Goal: Task Accomplishment & Management: Use online tool/utility

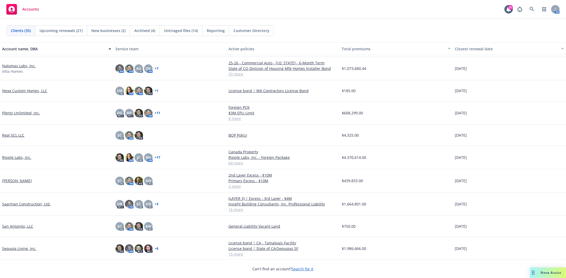
scroll to position [353, 0]
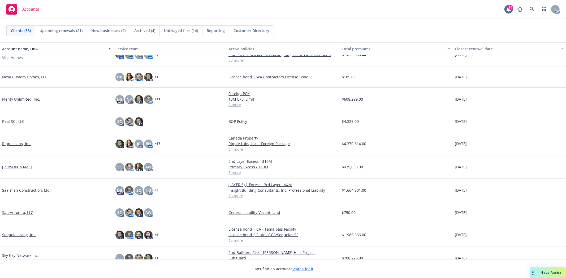
click at [25, 190] on link "Saarman Construction, Ltd." at bounding box center [26, 191] width 49 height 6
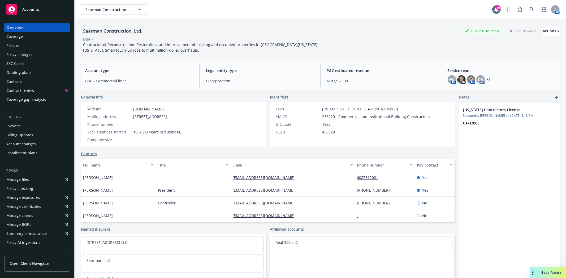
click at [24, 124] on div "Invoices" at bounding box center [37, 126] width 62 height 8
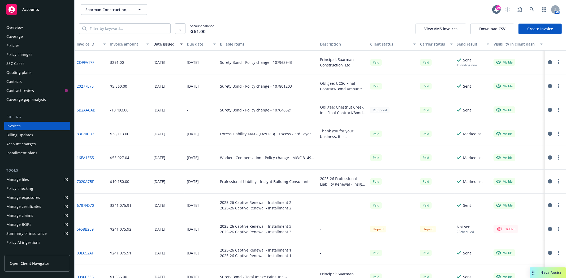
click at [27, 56] on div "Policy changes" at bounding box center [19, 54] width 26 height 8
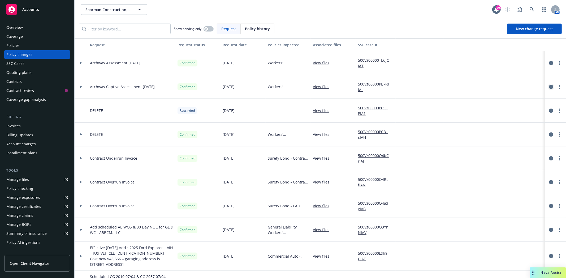
click at [549, 86] on icon "circleInformation" at bounding box center [551, 87] width 4 height 4
drag, startPoint x: 521, startPoint y: 85, endPoint x: 539, endPoint y: 80, distance: 18.4
click at [544, 79] on div at bounding box center [554, 87] width 21 height 24
click at [549, 86] on icon "circleInformation" at bounding box center [551, 87] width 4 height 4
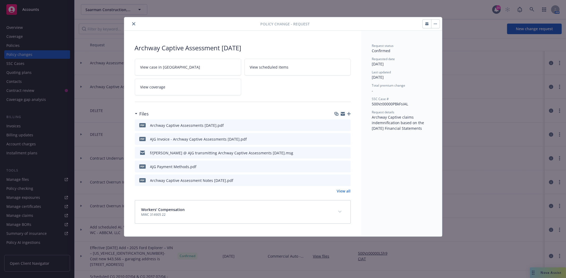
click at [435, 22] on button "button" at bounding box center [435, 24] width 8 height 8
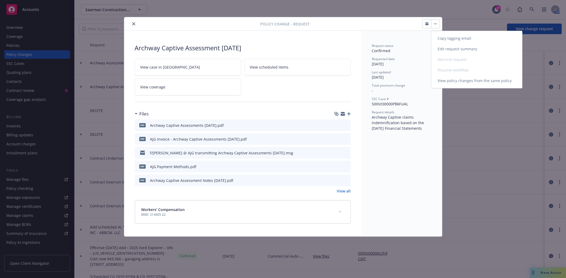
click at [435, 22] on button "Copy logging email Edit request summary Rescind request Resume workflow View po…" at bounding box center [435, 24] width 8 height 8
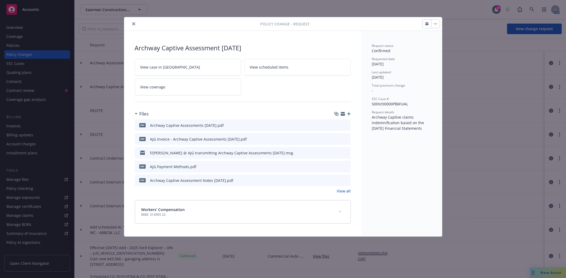
click at [134, 24] on icon "close" at bounding box center [133, 23] width 3 height 3
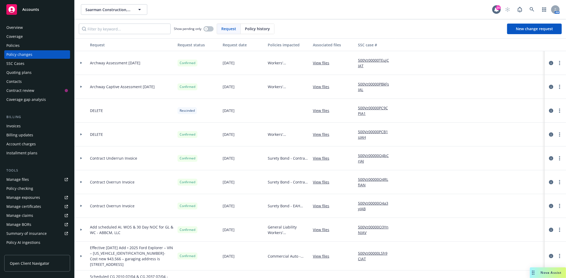
click at [82, 86] on icon at bounding box center [81, 87] width 2 height 2
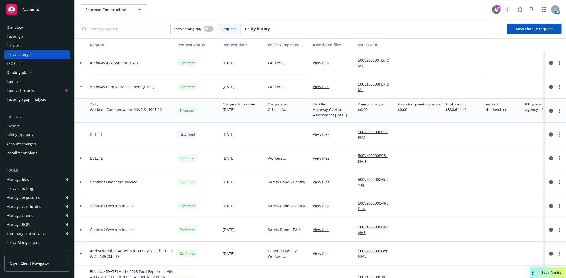
drag, startPoint x: 546, startPoint y: 112, endPoint x: 80, endPoint y: 64, distance: 468.6
click at [80, 64] on icon at bounding box center [81, 63] width 2 height 2
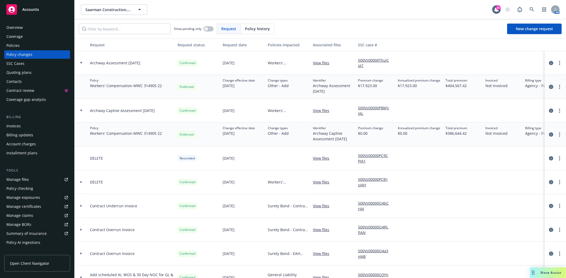
click at [549, 86] on icon "circleInformation" at bounding box center [551, 87] width 4 height 4
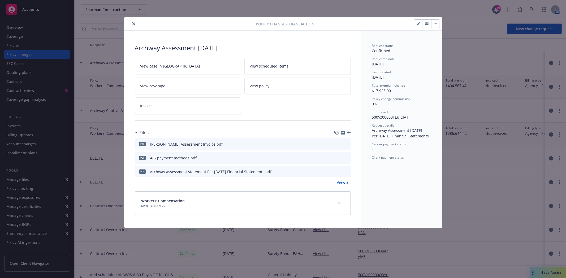
click at [153, 105] on link "Invoice" at bounding box center [188, 106] width 106 height 17
click at [136, 23] on button "close" at bounding box center [133, 24] width 6 height 6
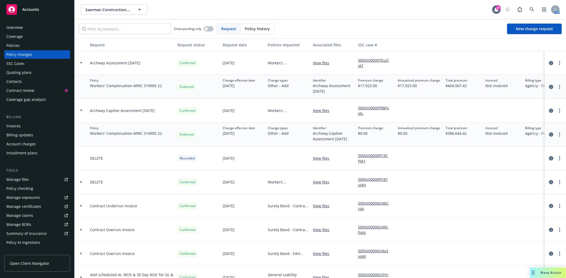
click at [549, 158] on icon "circleInformation" at bounding box center [551, 158] width 4 height 4
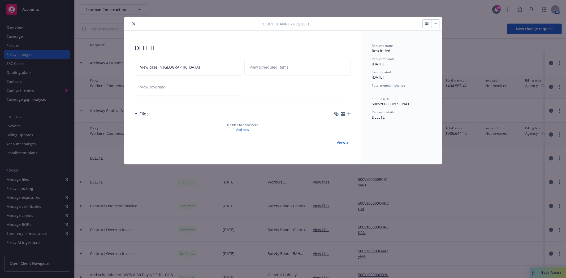
click at [133, 23] on icon "close" at bounding box center [133, 23] width 3 height 3
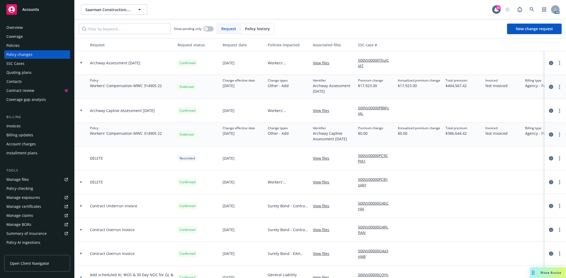
click at [80, 184] on div at bounding box center [81, 183] width 13 height 24
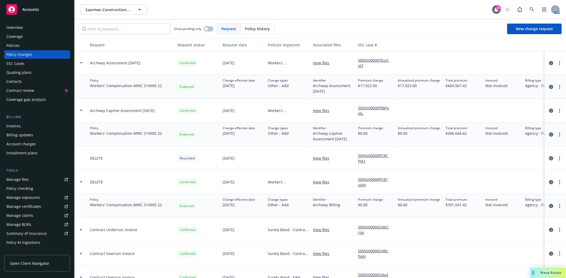
click at [80, 184] on div at bounding box center [81, 183] width 13 height 24
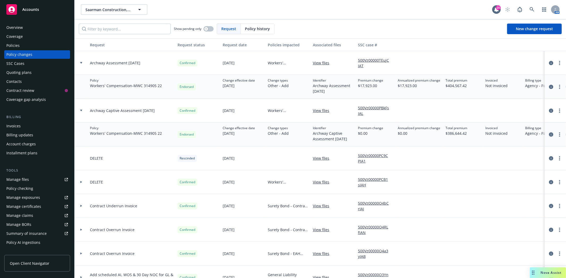
click at [549, 134] on icon "circleInformation" at bounding box center [551, 135] width 4 height 4
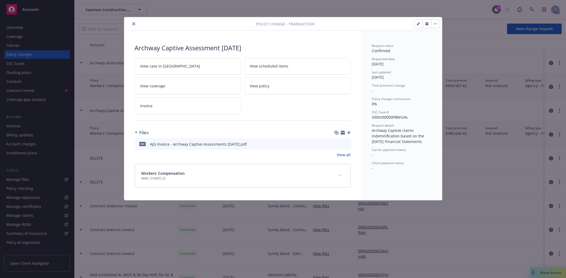
click at [345, 143] on icon "preview file" at bounding box center [345, 144] width 5 height 4
click at [170, 107] on link "Invoice" at bounding box center [188, 106] width 106 height 17
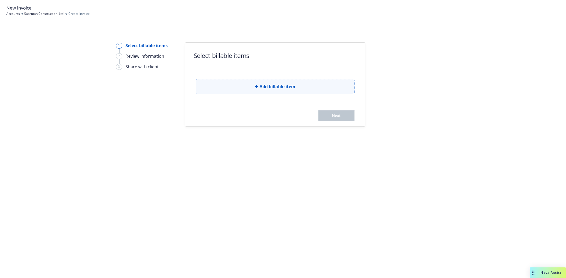
click at [277, 84] on span "Add billable item" at bounding box center [277, 87] width 36 height 6
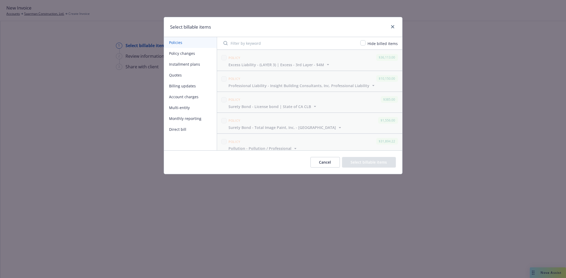
click at [182, 55] on button "Policy changes" at bounding box center [190, 53] width 53 height 11
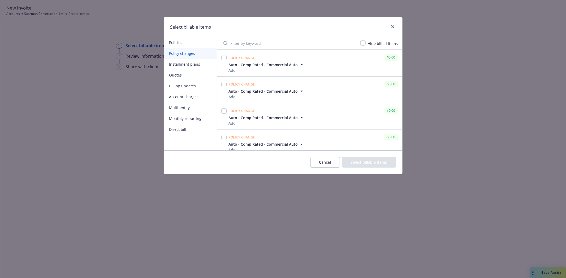
click at [335, 167] on button "Cancel" at bounding box center [324, 162] width 29 height 11
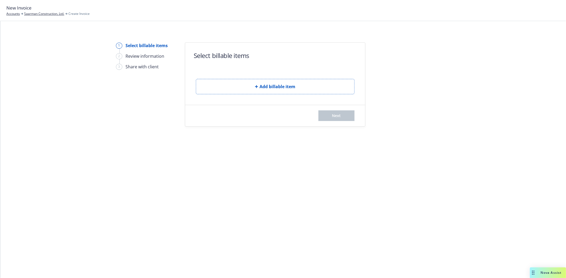
drag, startPoint x: 335, startPoint y: 167, endPoint x: 296, endPoint y: 273, distance: 112.8
click at [296, 273] on div "1 Select billable items 2 Review information 3 Share with client Select billabl…" at bounding box center [282, 149] width 565 height 257
click at [257, 91] on button "Add billable item" at bounding box center [275, 86] width 159 height 15
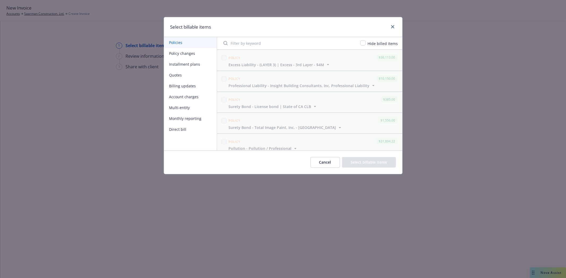
click at [189, 115] on button "Monthly reporting" at bounding box center [190, 118] width 53 height 11
click at [183, 110] on button "Multi-entity" at bounding box center [190, 107] width 53 height 11
click at [183, 97] on button "Account charges" at bounding box center [190, 96] width 53 height 11
click at [183, 88] on button "Billing updates" at bounding box center [190, 86] width 53 height 11
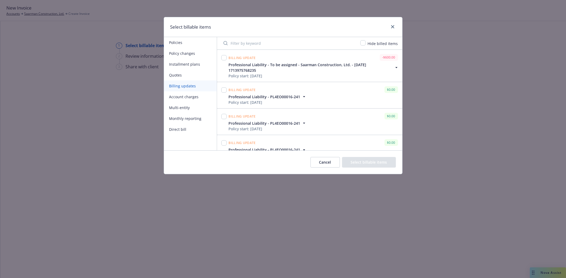
drag, startPoint x: 306, startPoint y: 130, endPoint x: 287, endPoint y: 130, distance: 18.6
click at [287, 130] on div "Policy start: 04/26/2024" at bounding box center [268, 129] width 78 height 6
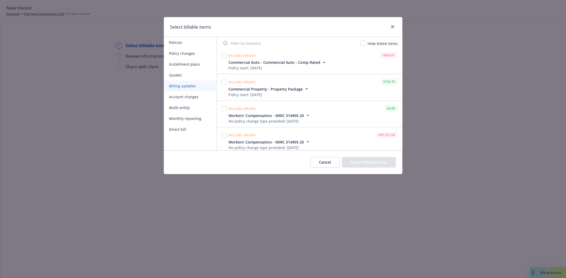
scroll to position [177, 0]
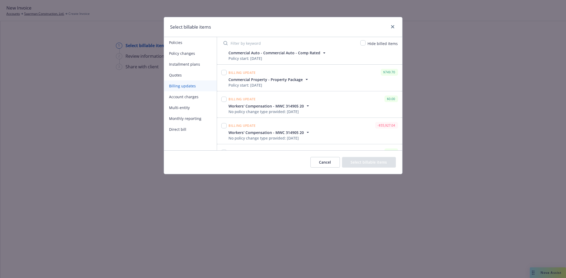
click at [306, 106] on icon "button" at bounding box center [307, 106] width 2 height 1
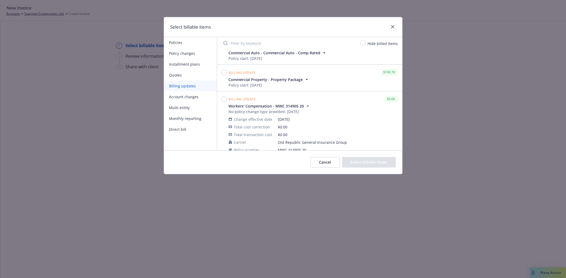
scroll to position [206, 0]
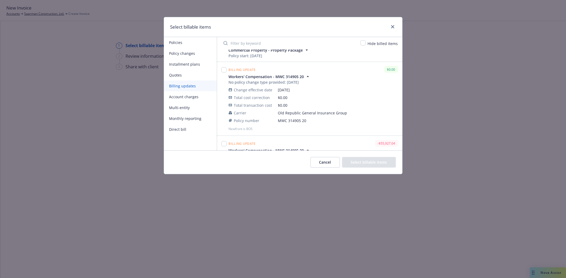
click at [326, 164] on button "Cancel" at bounding box center [324, 162] width 29 height 11
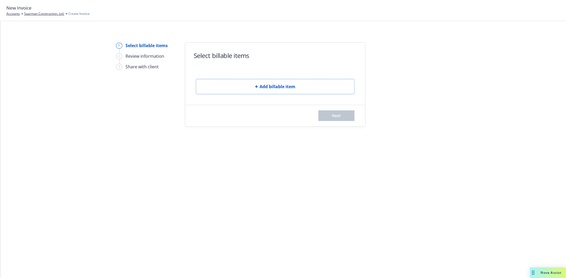
drag, startPoint x: 326, startPoint y: 164, endPoint x: 306, endPoint y: 243, distance: 81.9
click at [306, 243] on div "1 Select billable items 2 Review information 3 Share with client Select billabl…" at bounding box center [282, 149] width 565 height 257
click at [278, 77] on div "Add billable item" at bounding box center [275, 83] width 159 height 24
click at [263, 83] on button "Add billable item" at bounding box center [275, 86] width 159 height 15
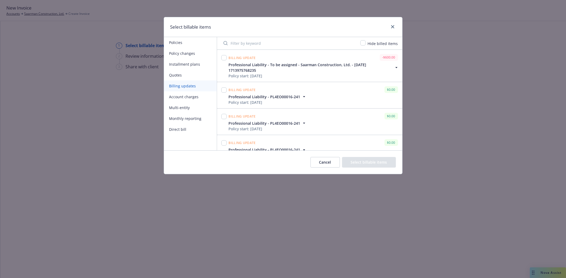
click at [180, 64] on button "Installment plans" at bounding box center [190, 64] width 53 height 11
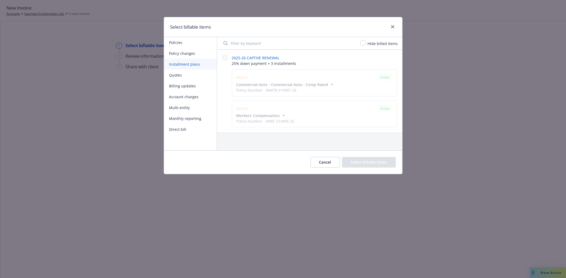
click at [183, 51] on button "Policy changes" at bounding box center [190, 53] width 53 height 11
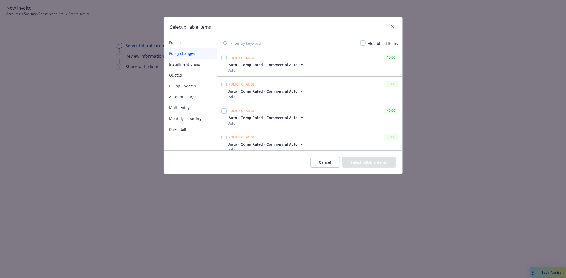
click at [182, 43] on button "Policies" at bounding box center [190, 42] width 53 height 11
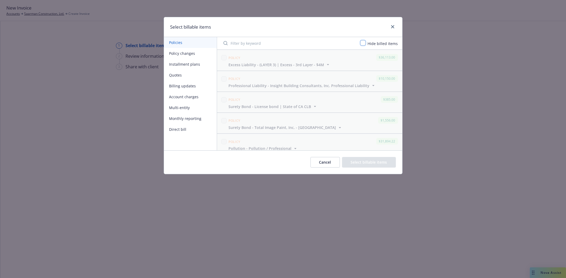
click at [362, 44] on input "checkbox" at bounding box center [362, 42] width 5 height 5
click at [364, 44] on input "checkbox" at bounding box center [362, 42] width 5 height 5
checkbox input "false"
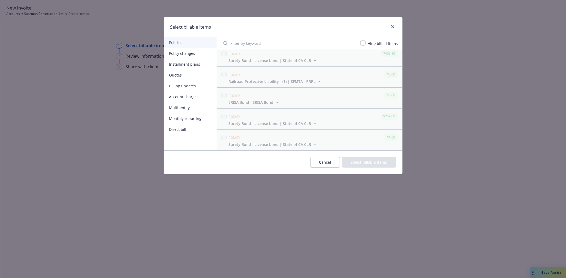
click at [329, 165] on button "Cancel" at bounding box center [324, 162] width 29 height 11
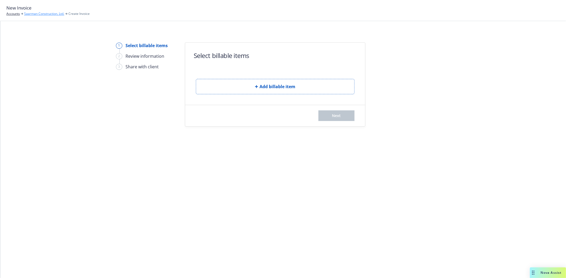
click at [32, 16] on link "Saarman Construction, Ltd." at bounding box center [44, 13] width 40 height 5
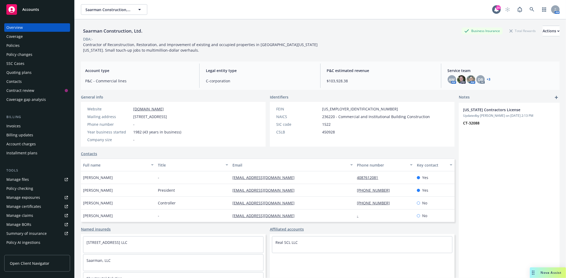
click at [26, 55] on div "Policy changes" at bounding box center [19, 54] width 26 height 8
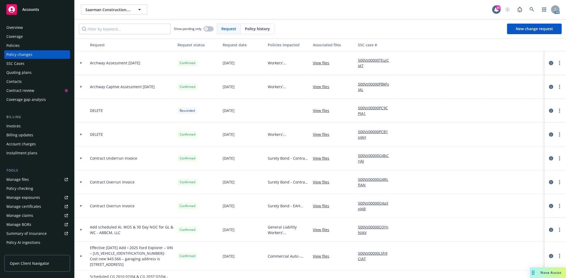
click at [549, 64] on icon "circleInformation" at bounding box center [551, 63] width 4 height 4
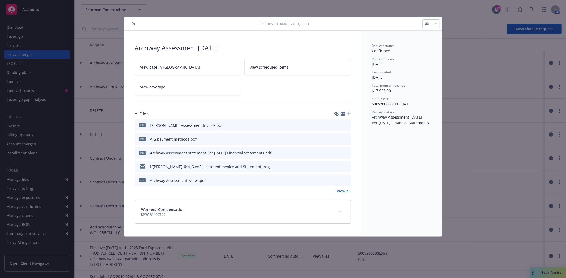
click at [343, 192] on link "View all" at bounding box center [344, 192] width 14 height 6
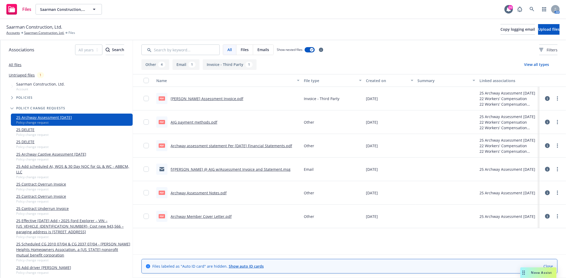
click at [221, 99] on link "[PERSON_NAME] Assessment Invoice.pdf" at bounding box center [207, 98] width 73 height 5
click at [50, 154] on link "25 Archway Captive Assessment [DATE]" at bounding box center [51, 155] width 70 height 6
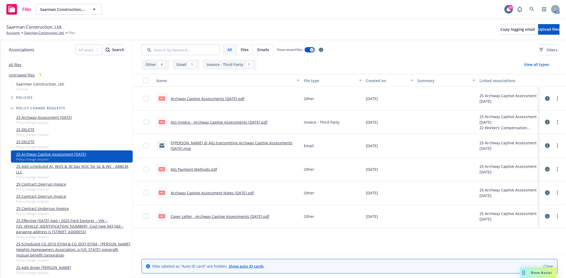
click at [233, 100] on link "Archway Captive Assessments [DATE].pdf" at bounding box center [208, 98] width 74 height 5
click at [211, 122] on link "AJG Invoice - Archway Captive Assessments [DATE].pdf" at bounding box center [219, 122] width 97 height 5
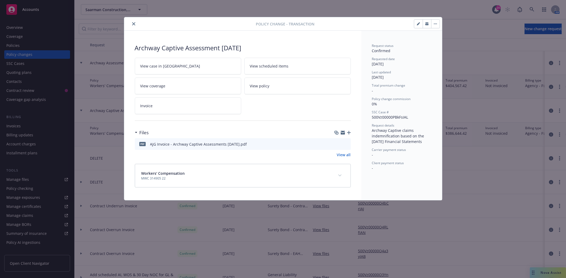
click at [133, 24] on icon "close" at bounding box center [133, 23] width 3 height 3
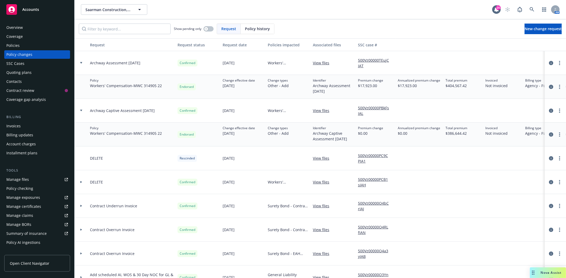
click at [48, 11] on div "Accounts" at bounding box center [37, 9] width 62 height 11
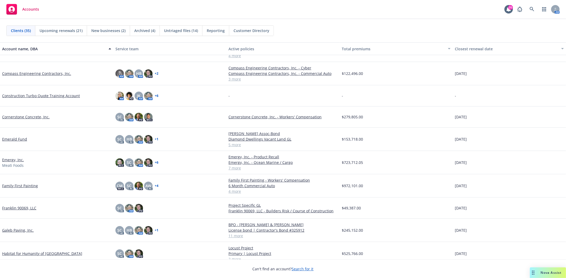
scroll to position [88, 0]
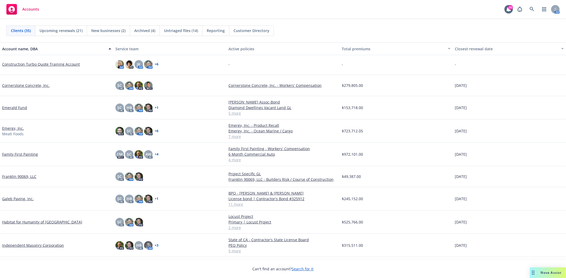
click at [22, 198] on link "Galeb Paving, Inc." at bounding box center [18, 199] width 32 height 6
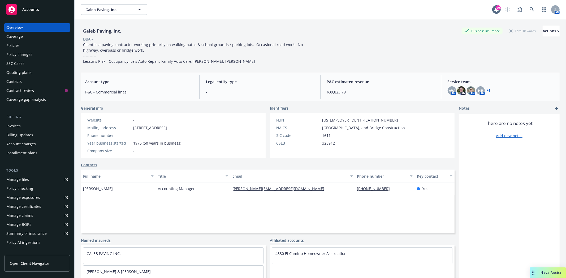
click at [14, 46] on div "Policies" at bounding box center [12, 45] width 13 height 8
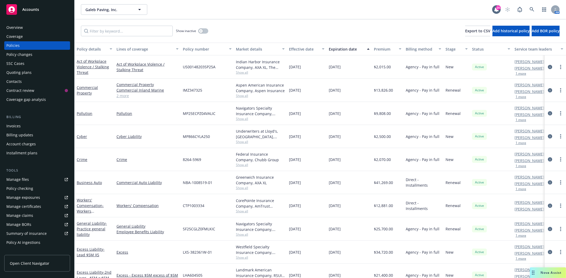
click at [35, 10] on span "Accounts" at bounding box center [30, 9] width 17 height 4
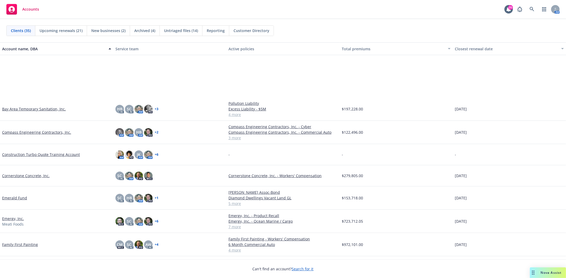
scroll to position [118, 0]
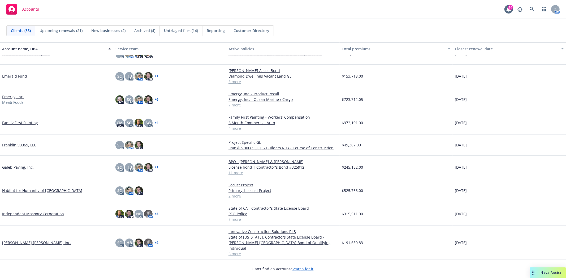
click at [41, 213] on link "Independent Masonry Corporation" at bounding box center [33, 214] width 62 height 6
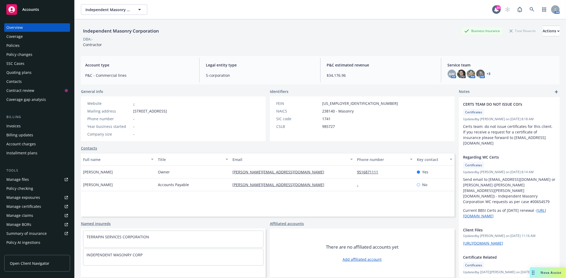
click at [7, 43] on div "Policies" at bounding box center [12, 45] width 13 height 8
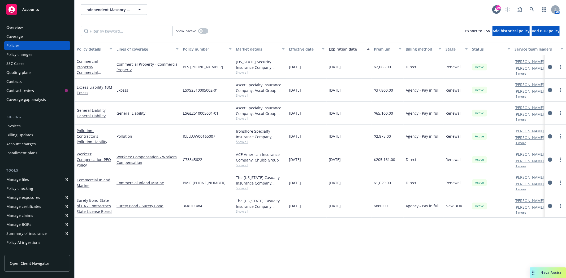
drag, startPoint x: 470, startPoint y: 2, endPoint x: 196, endPoint y: 3, distance: 273.7
click at [196, 3] on div "Independent Masonry Corporation Independent Masonry Corporation 20 AM" at bounding box center [320, 9] width 491 height 19
click at [48, 16] on link "Accounts" at bounding box center [37, 9] width 66 height 15
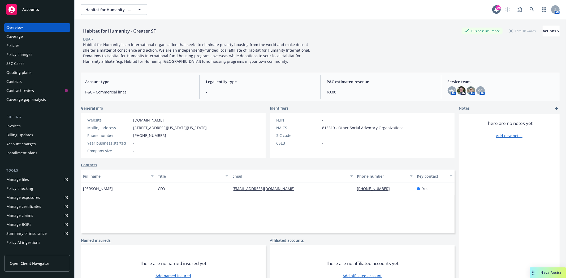
click at [39, 7] on div "Accounts" at bounding box center [37, 9] width 62 height 11
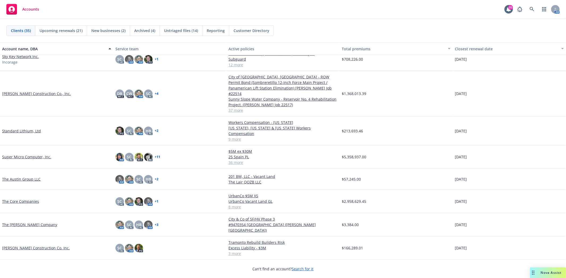
scroll to position [571, 0]
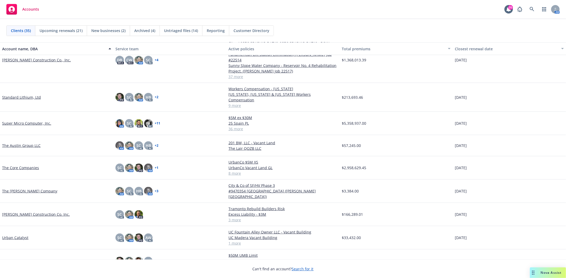
click at [15, 165] on link "The Core Companies" at bounding box center [20, 168] width 37 height 6
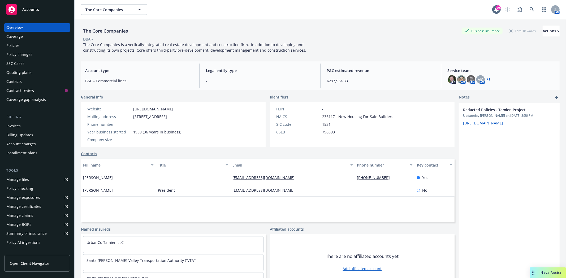
click at [29, 72] on div "Quoting plans" at bounding box center [18, 72] width 25 height 8
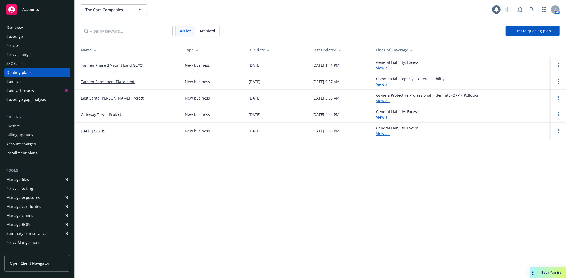
click at [101, 81] on link "Tamien Permanent Placement" at bounding box center [108, 82] width 54 height 6
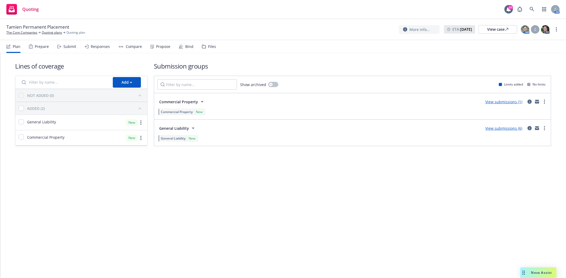
click at [63, 45] on div "Submit" at bounding box center [69, 47] width 13 height 4
